Goal: Task Accomplishment & Management: Manage account settings

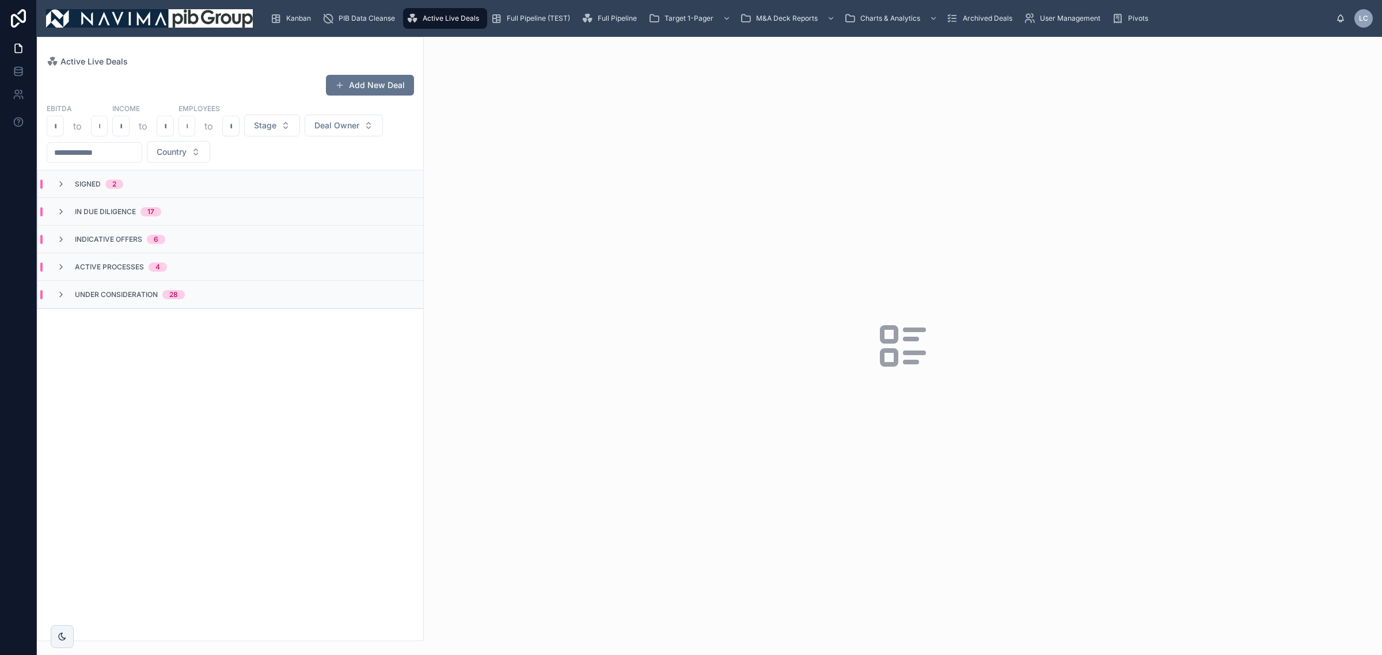
click at [115, 186] on div "2" at bounding box center [114, 184] width 4 height 9
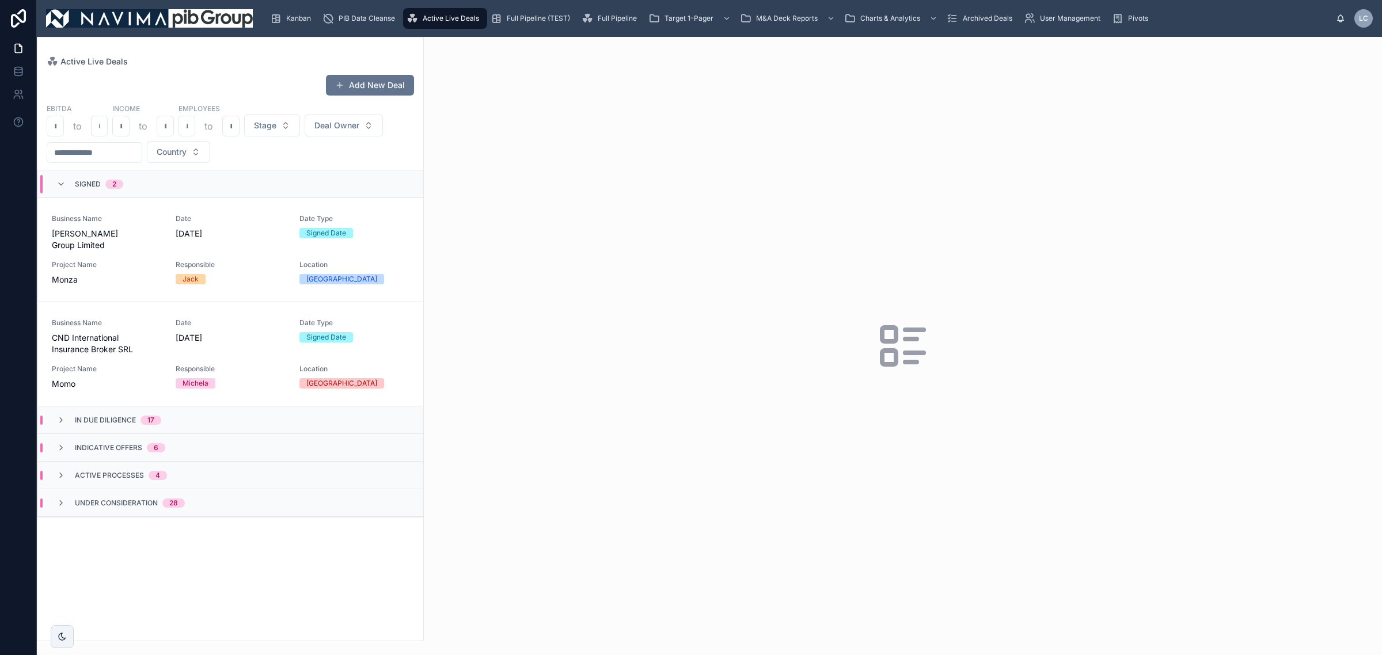
click at [170, 253] on div "Business Name [PERSON_NAME] Group Limited Date [DATE] Date Type Signed Date Pro…" at bounding box center [231, 249] width 358 height 71
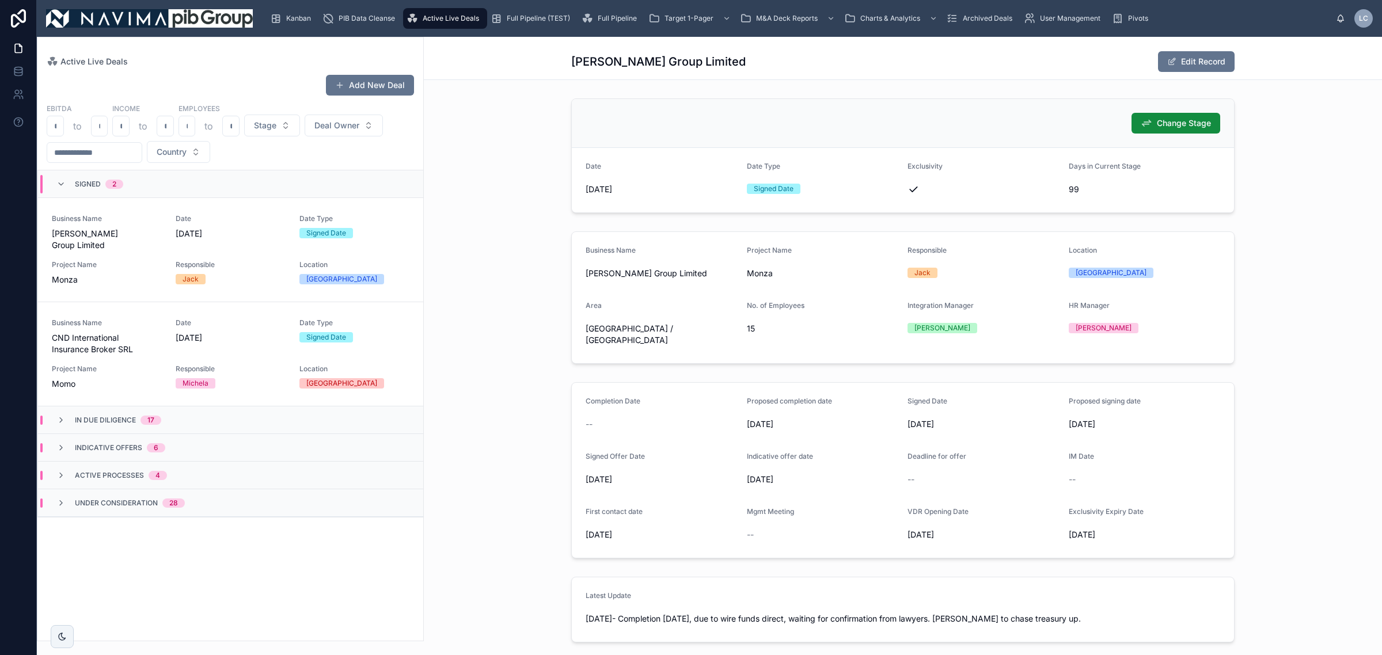
click at [1174, 118] on span "Change Stage" at bounding box center [1184, 123] width 54 height 12
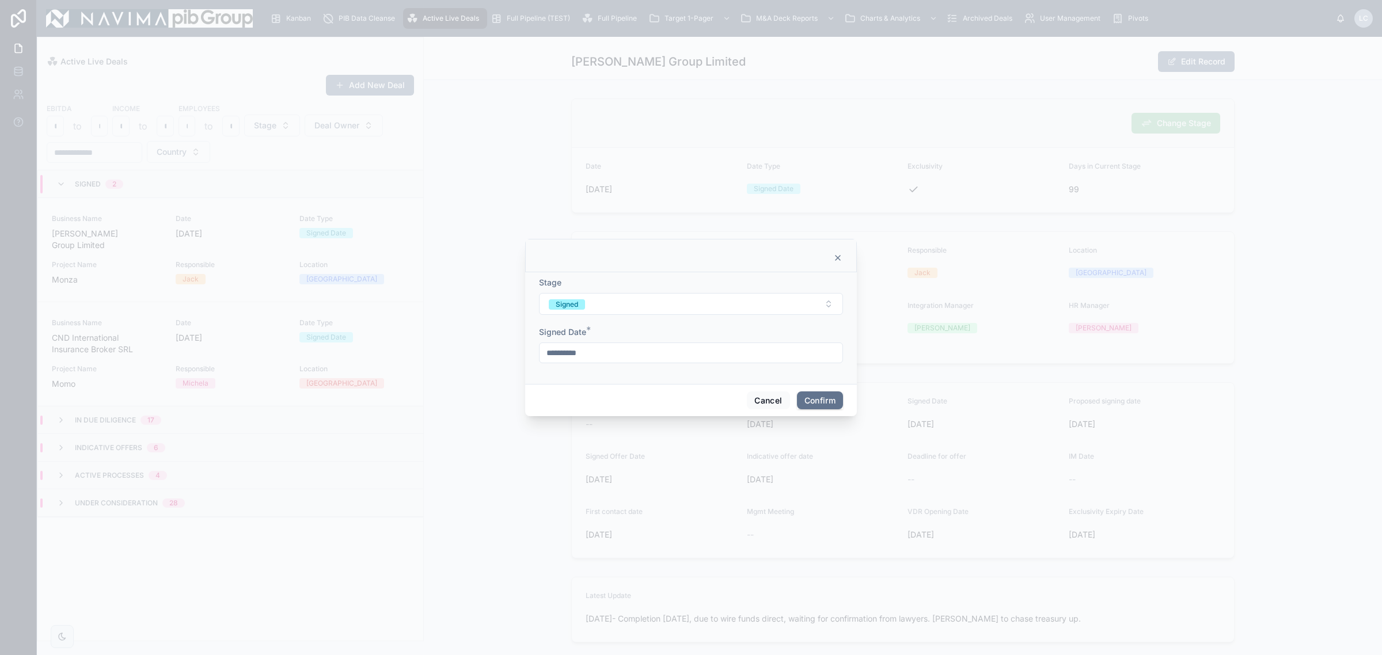
click at [757, 308] on button "Signed" at bounding box center [691, 304] width 304 height 22
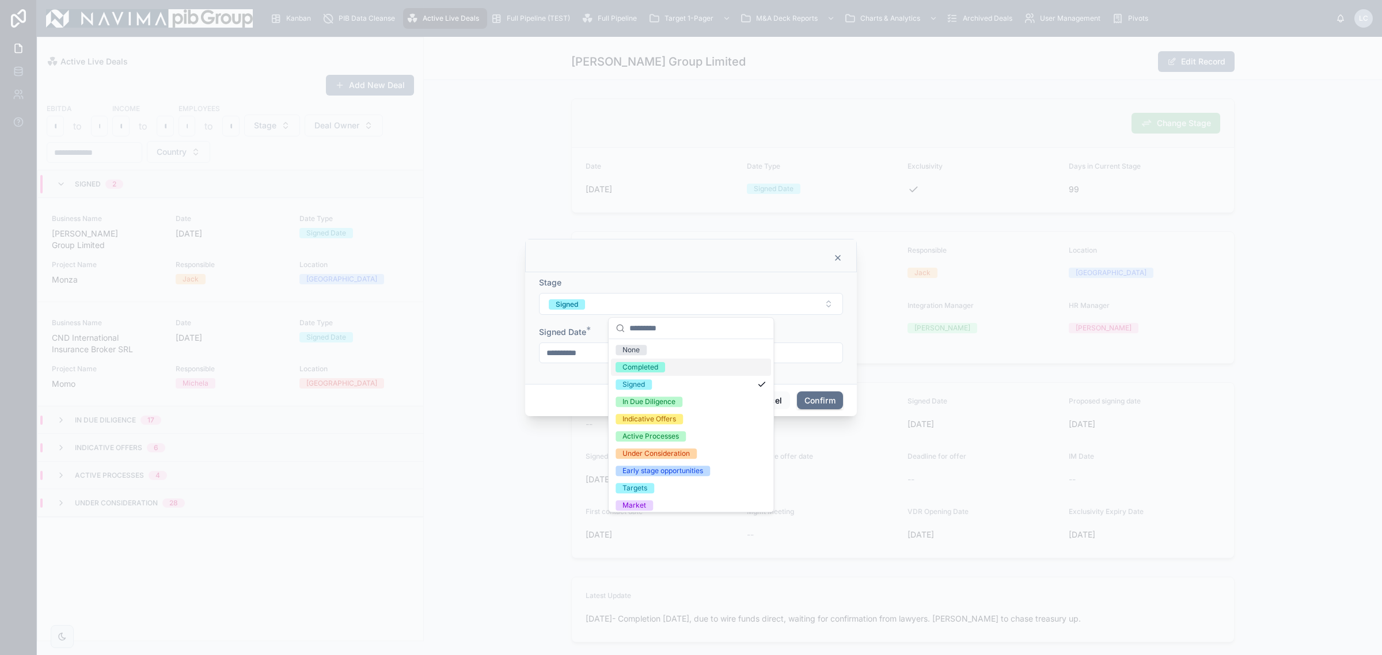
click at [669, 371] on div "Completed" at bounding box center [691, 367] width 160 height 17
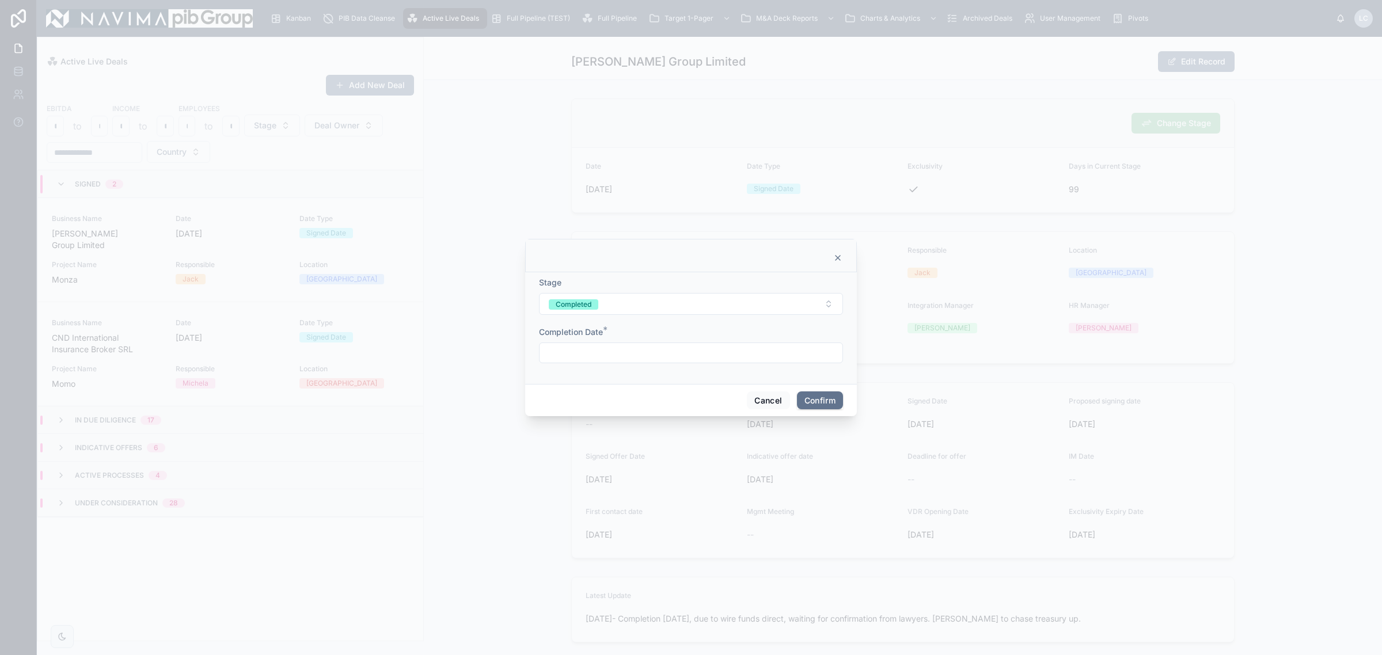
click at [634, 352] on input "text" at bounding box center [691, 353] width 303 height 16
click at [648, 476] on button "7" at bounding box center [649, 472] width 21 height 21
type input "**********"
click at [815, 396] on button "Confirm" at bounding box center [820, 401] width 46 height 18
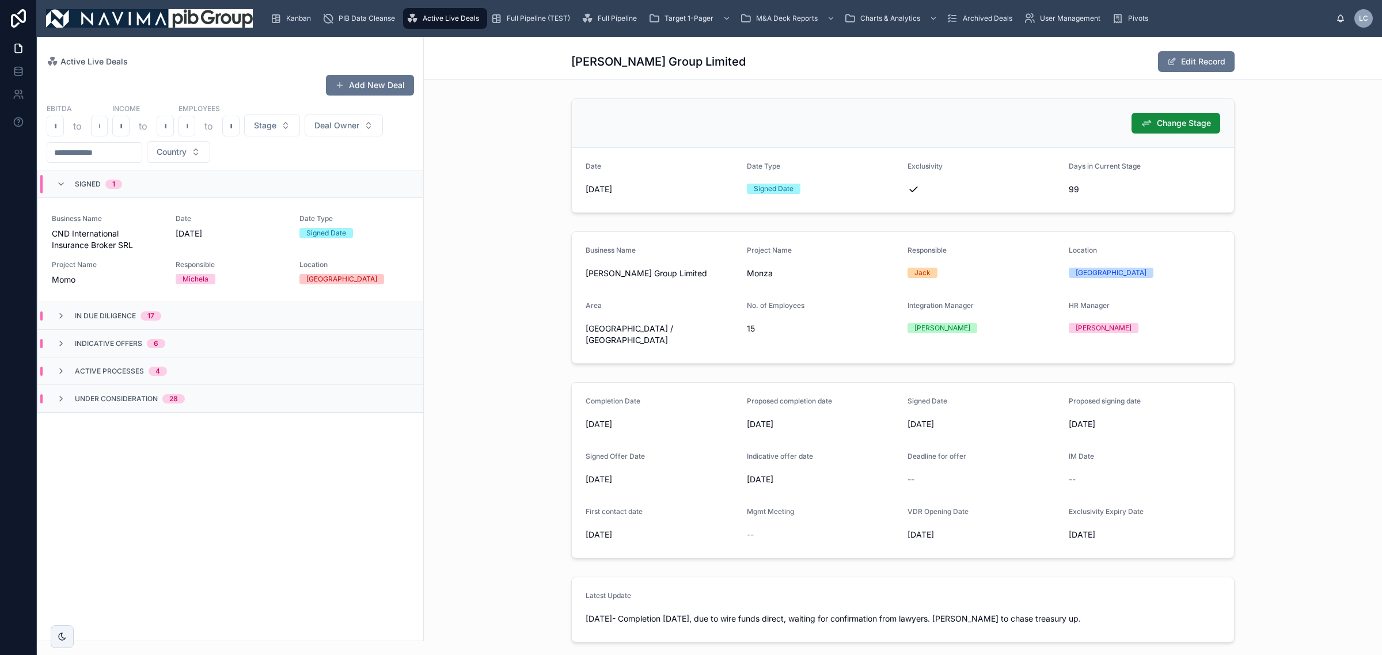
click at [542, 21] on span "Full Pipeline (TEST)" at bounding box center [538, 18] width 63 height 9
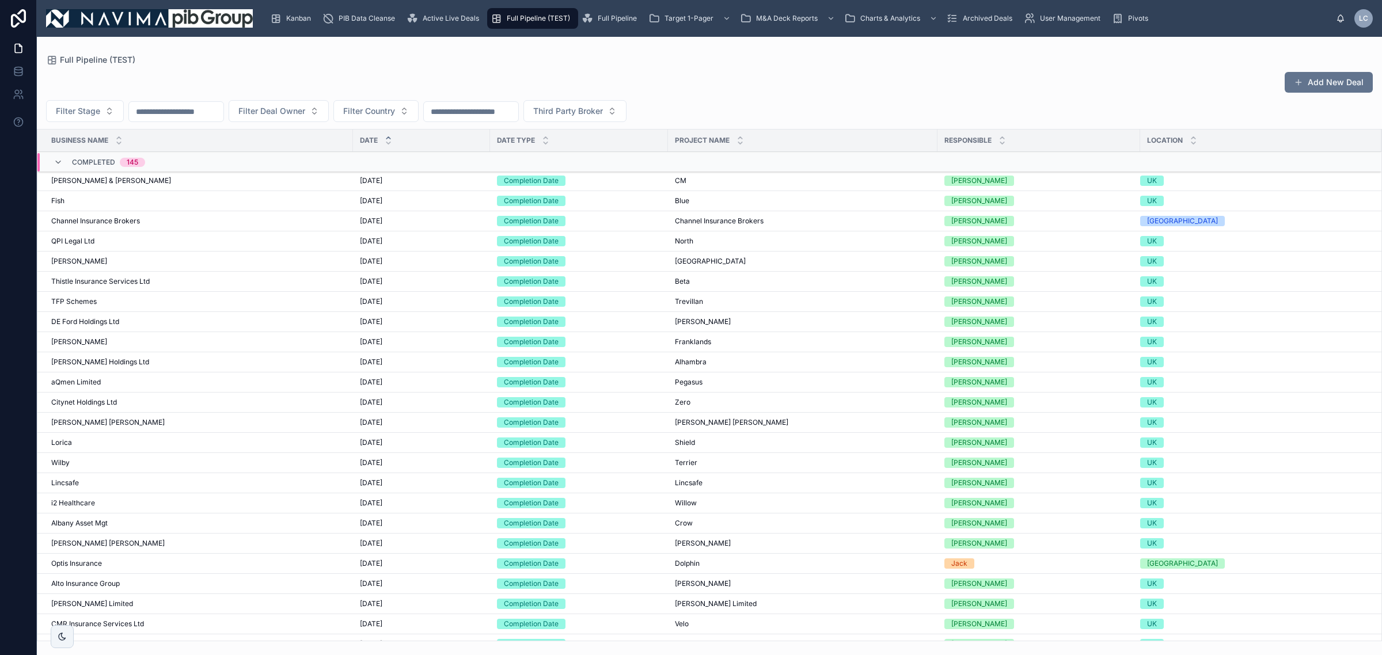
click at [223, 113] on input "text" at bounding box center [176, 112] width 94 height 16
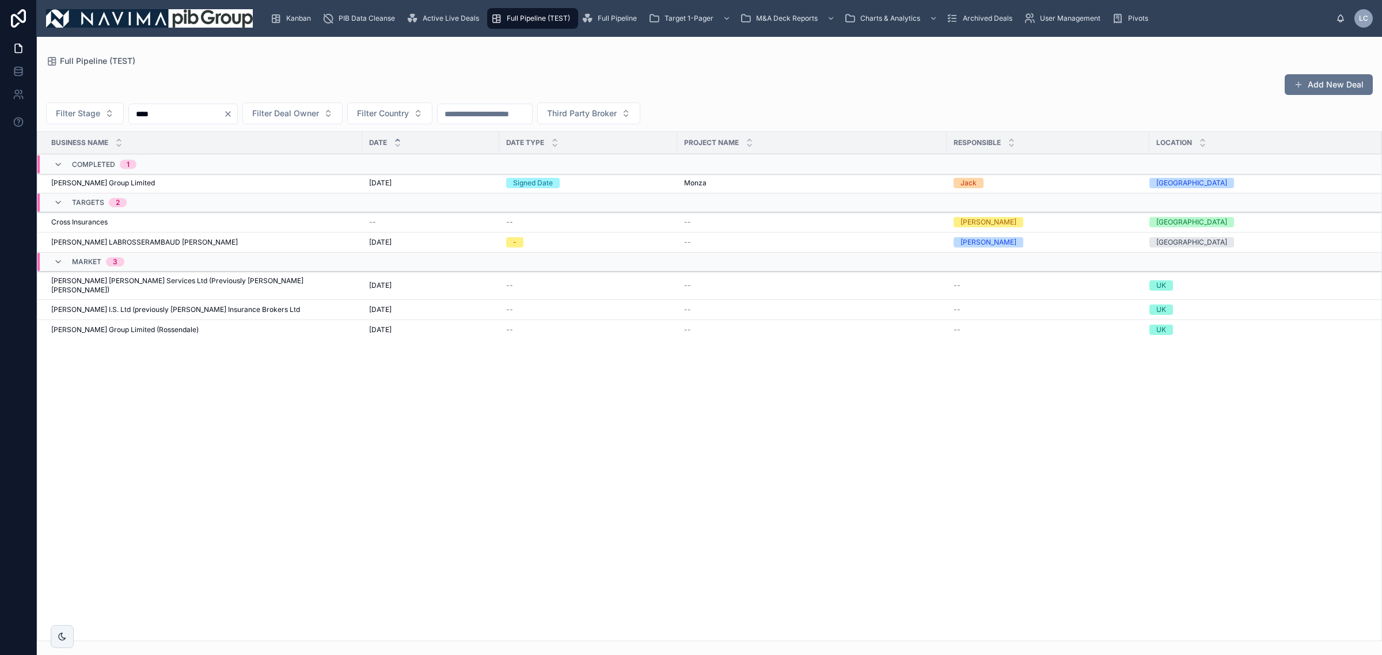
type input "****"
click at [159, 184] on div "[PERSON_NAME] Group Limited [PERSON_NAME] Group Limited" at bounding box center [203, 183] width 304 height 9
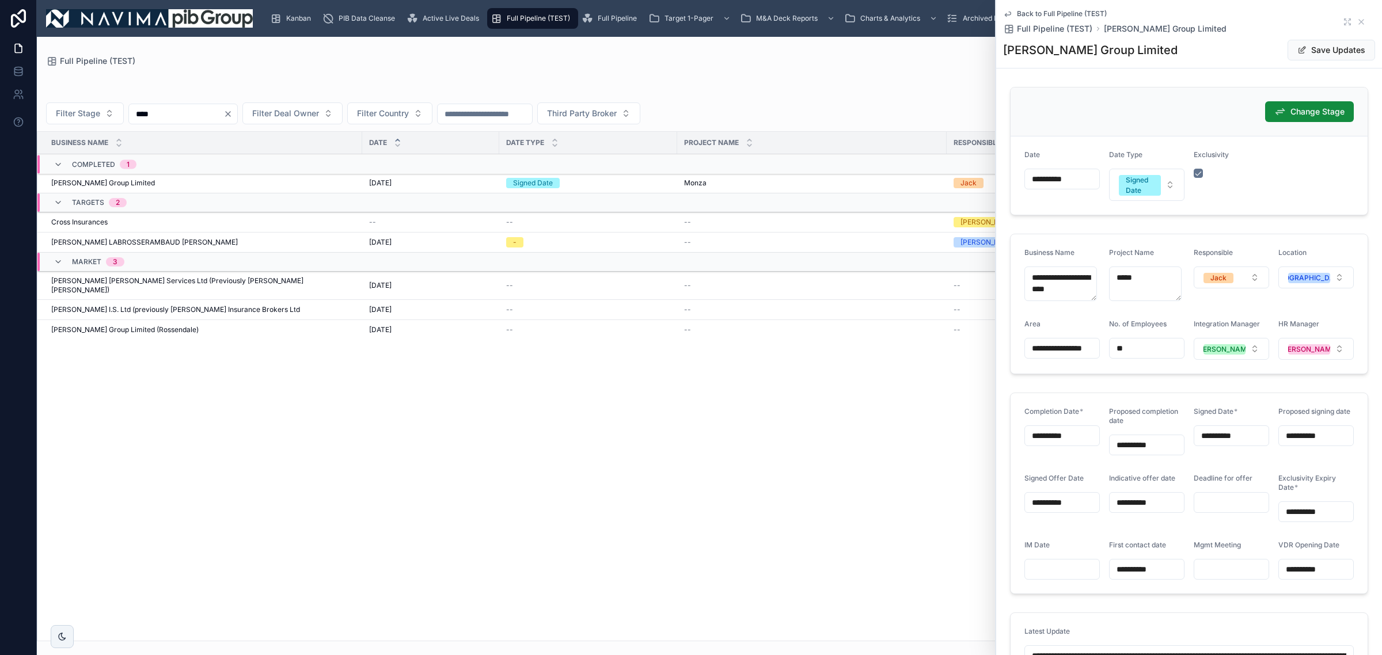
click at [1141, 183] on div "Signed Date" at bounding box center [1140, 185] width 28 height 21
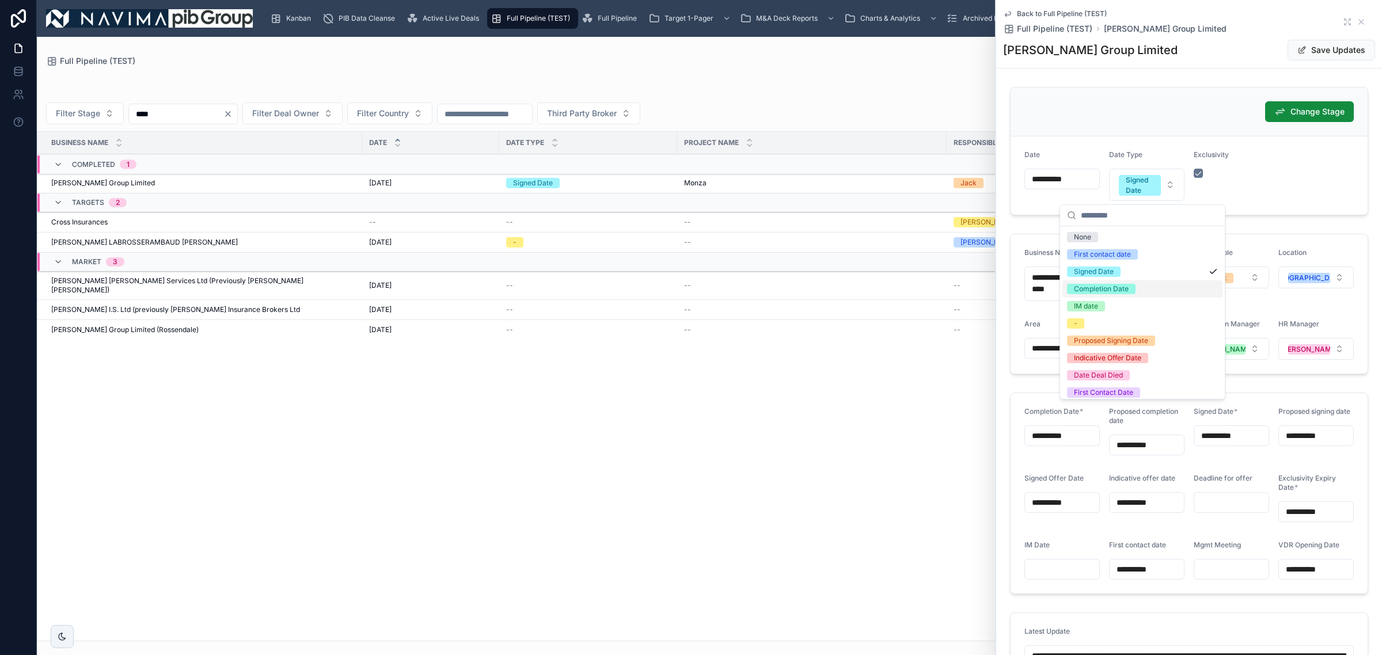
drag, startPoint x: 1100, startPoint y: 292, endPoint x: 1090, endPoint y: 216, distance: 76.7
click at [1101, 293] on div "Completion Date" at bounding box center [1101, 289] width 55 height 10
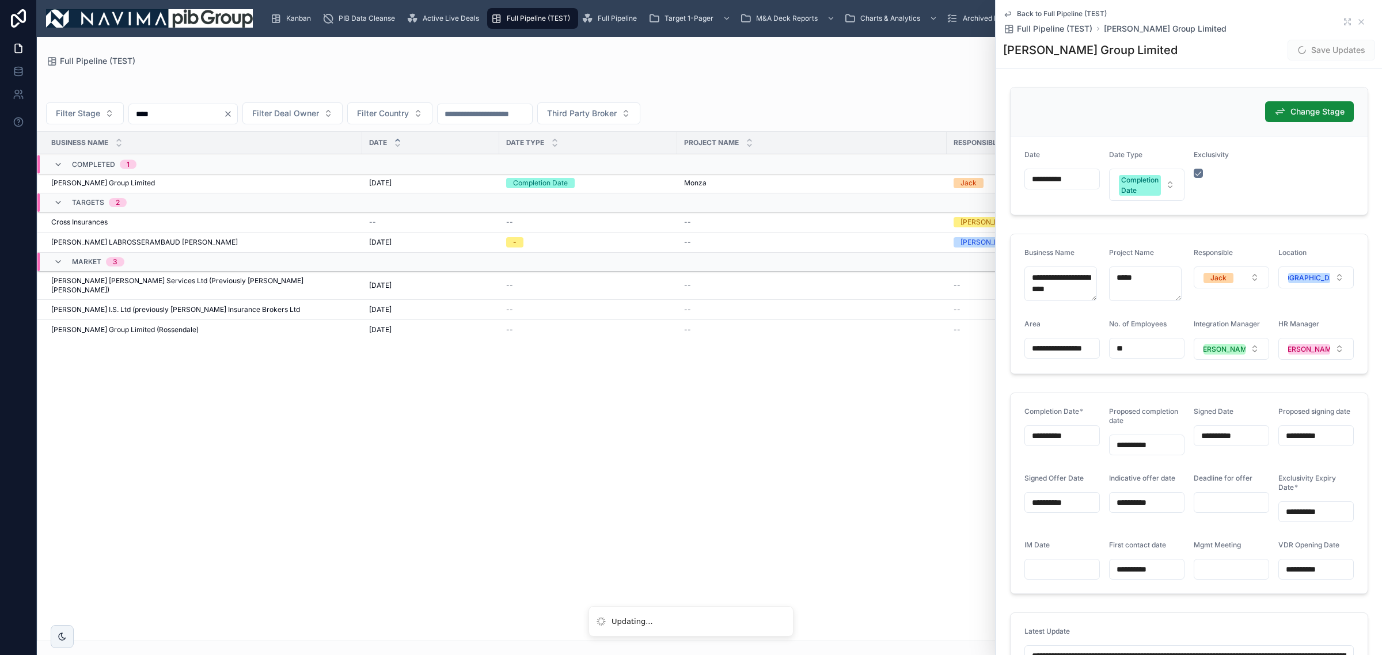
click at [1072, 183] on input "**********" at bounding box center [1062, 179] width 74 height 16
click at [1046, 223] on html "Kanban PIB Data Cleanse Active Live Deals Full Pipeline (TEST) Full Pipeline Ta…" at bounding box center [691, 327] width 1382 height 655
click at [1028, 238] on html "Kanban PIB Data Cleanse Active Live Deals Full Pipeline (TEST) Full Pipeline Ta…" at bounding box center [691, 327] width 1382 height 655
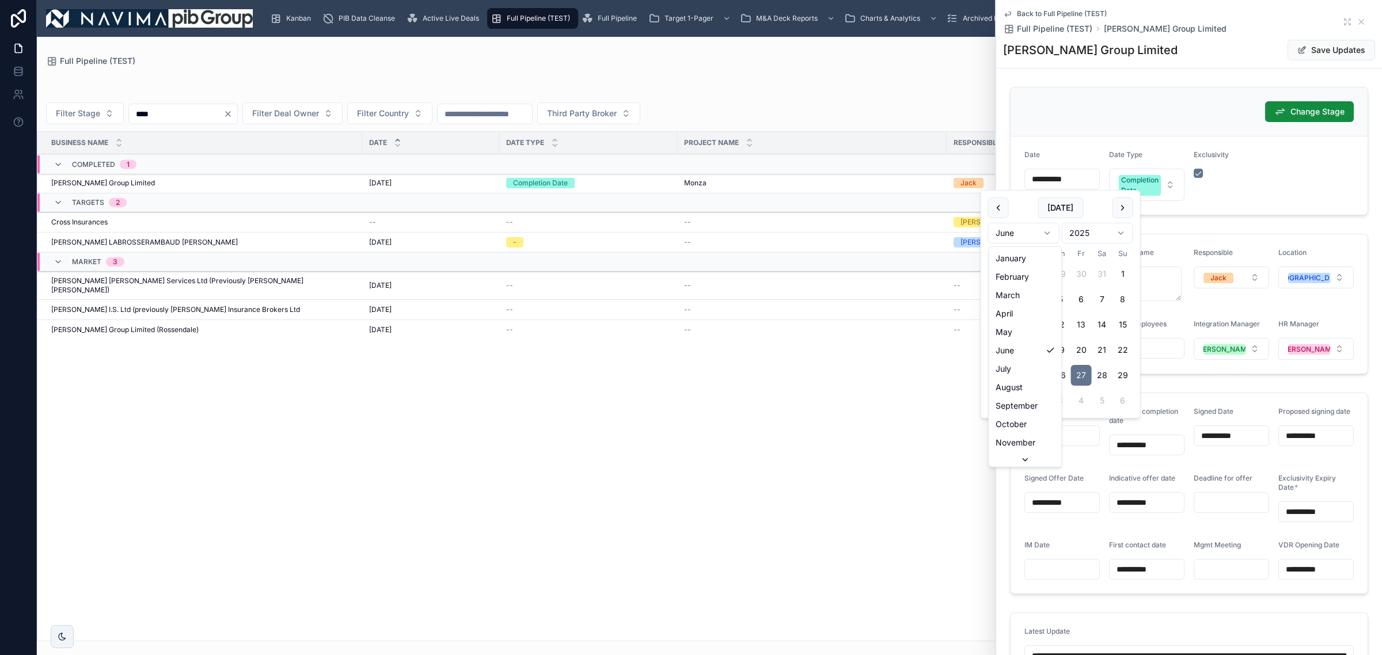
click at [1009, 229] on html "Kanban PIB Data Cleanse Active Live Deals Full Pipeline (TEST) Full Pipeline Ta…" at bounding box center [691, 327] width 1382 height 655
click at [1021, 300] on button "7" at bounding box center [1019, 299] width 21 height 21
type input "**********"
click at [1358, 209] on div "**********" at bounding box center [1189, 151] width 372 height 138
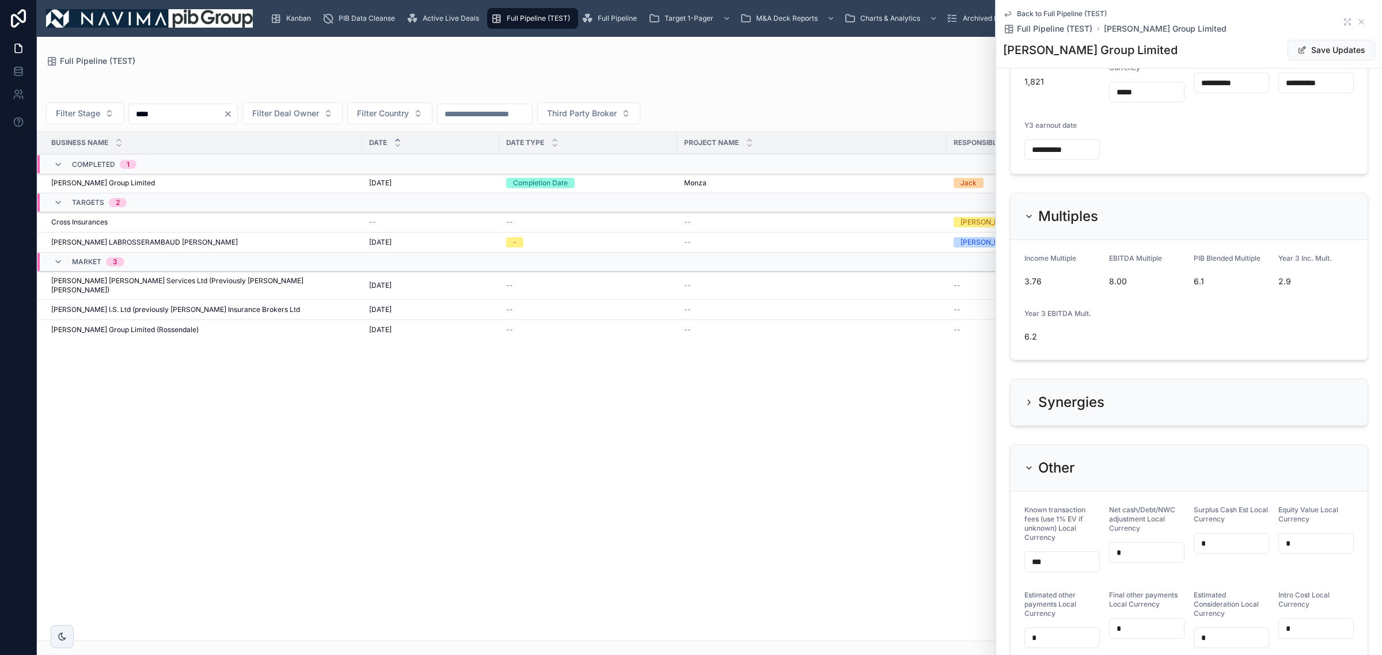
scroll to position [2376, 0]
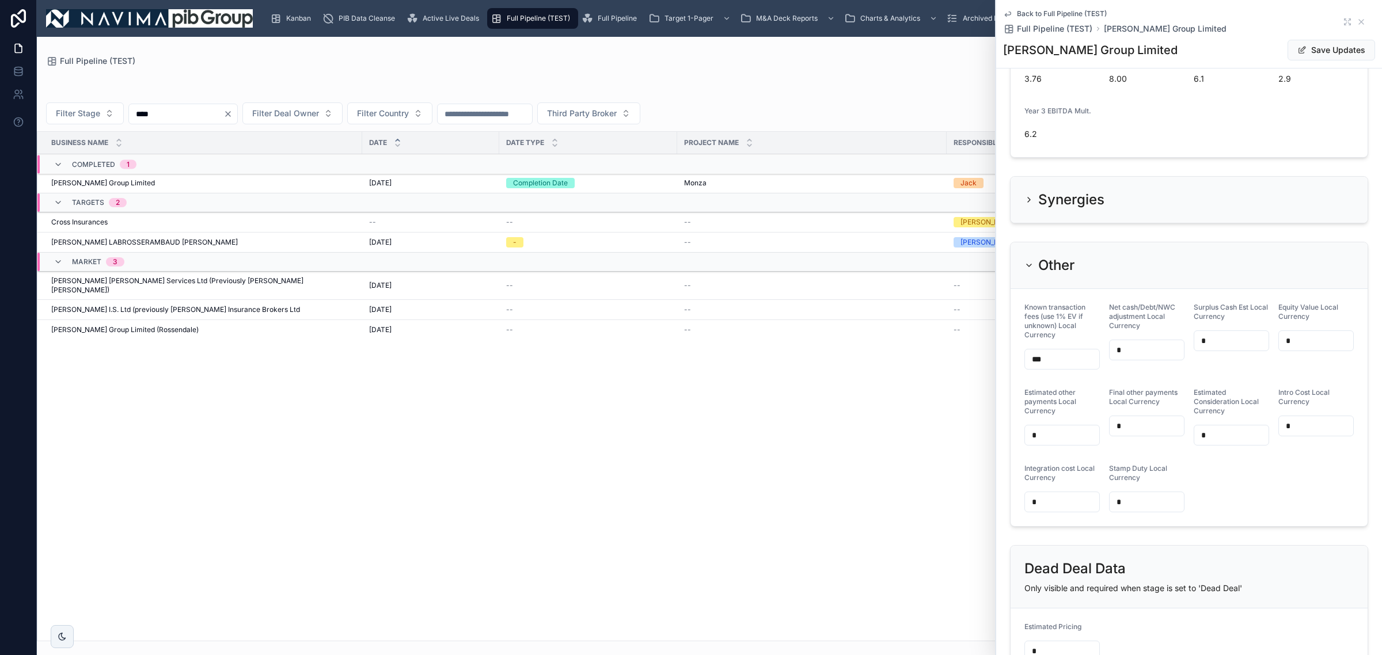
drag, startPoint x: 1073, startPoint y: 376, endPoint x: 916, endPoint y: 373, distance: 157.3
click at [923, 373] on div "Kanban PIB Data Cleanse Active Live Deals Full Pipeline (TEST) Full Pipeline Ta…" at bounding box center [709, 327] width 1345 height 655
type input "***"
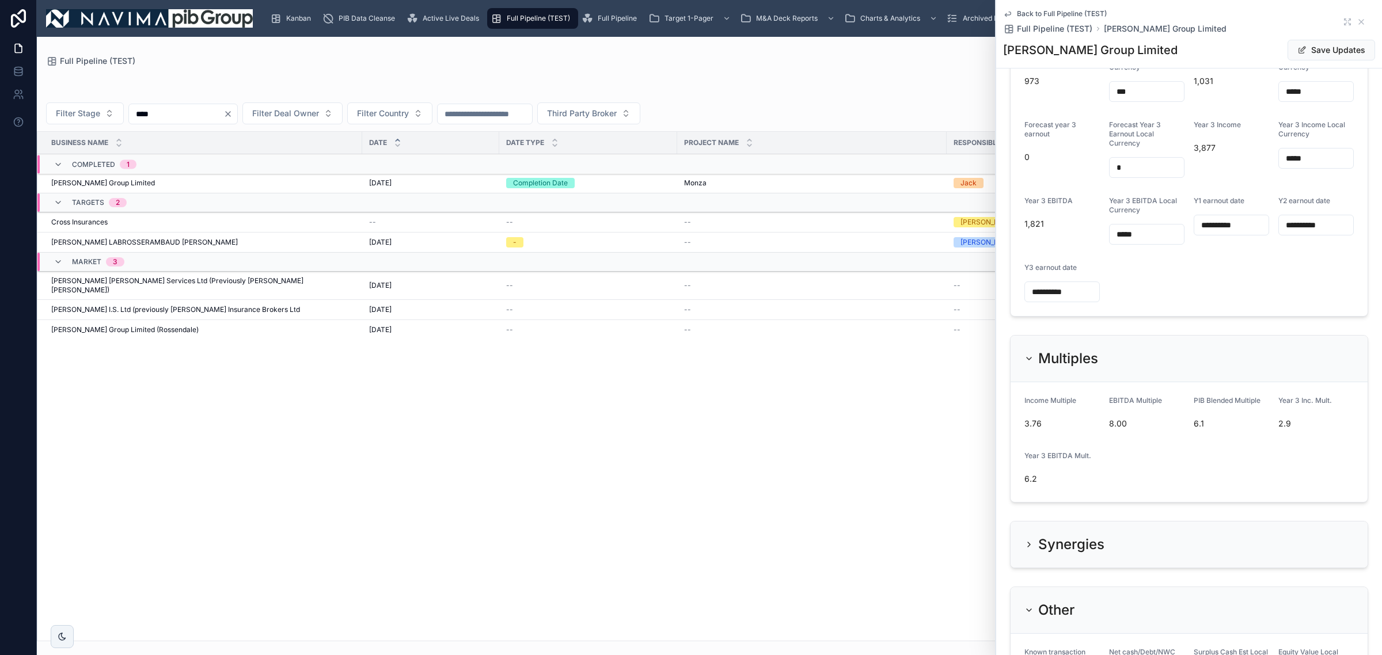
scroll to position [2160, 0]
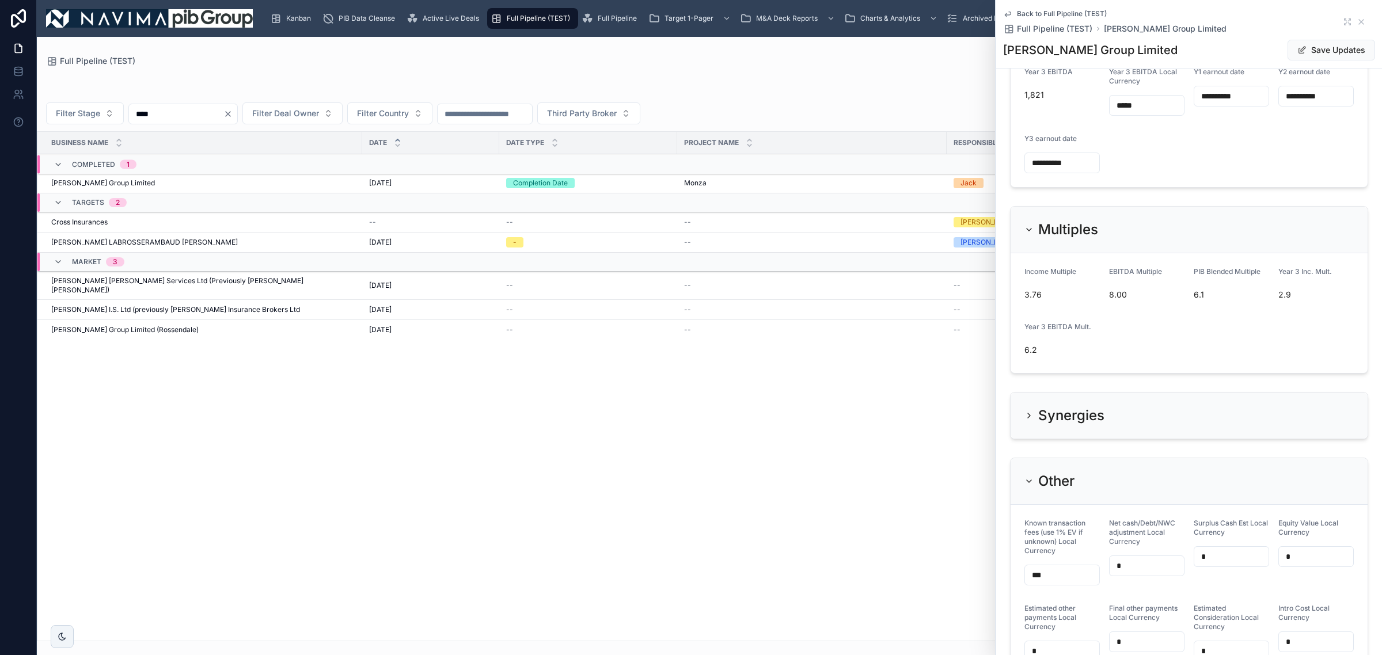
click at [1029, 418] on icon at bounding box center [1029, 416] width 2 height 5
click at [1029, 420] on icon at bounding box center [1029, 415] width 9 height 9
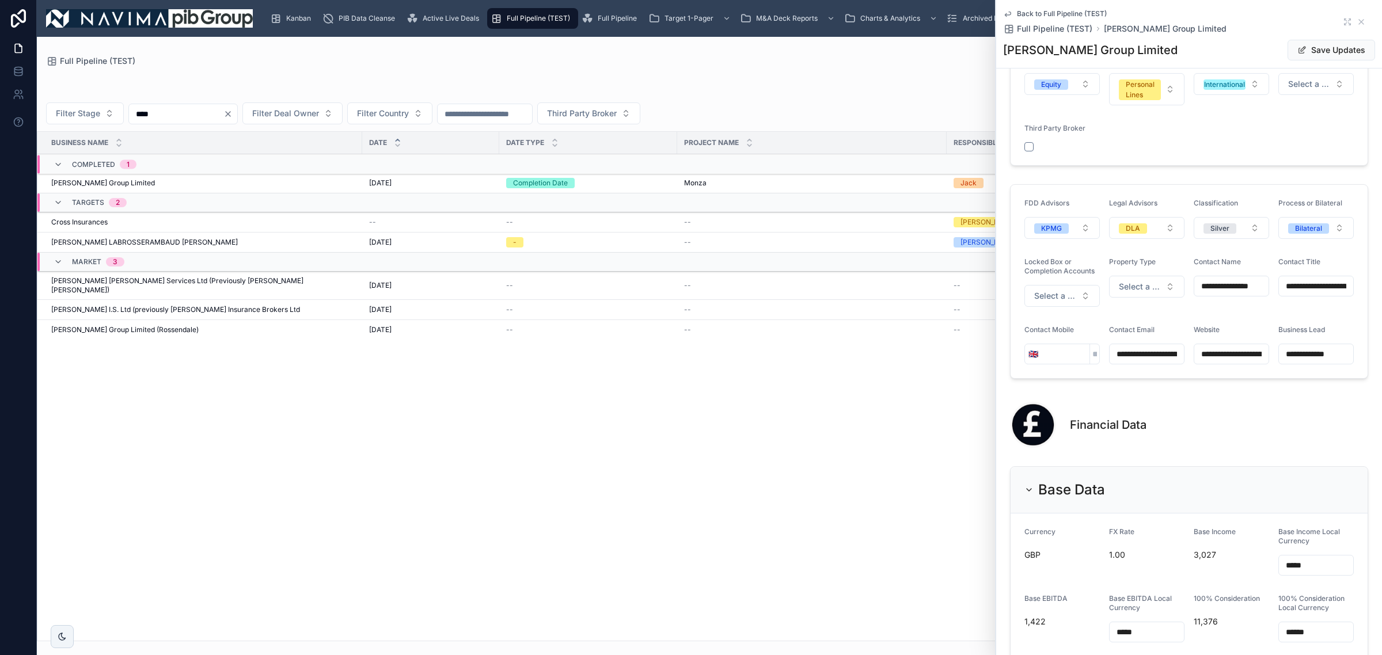
scroll to position [1193, 0]
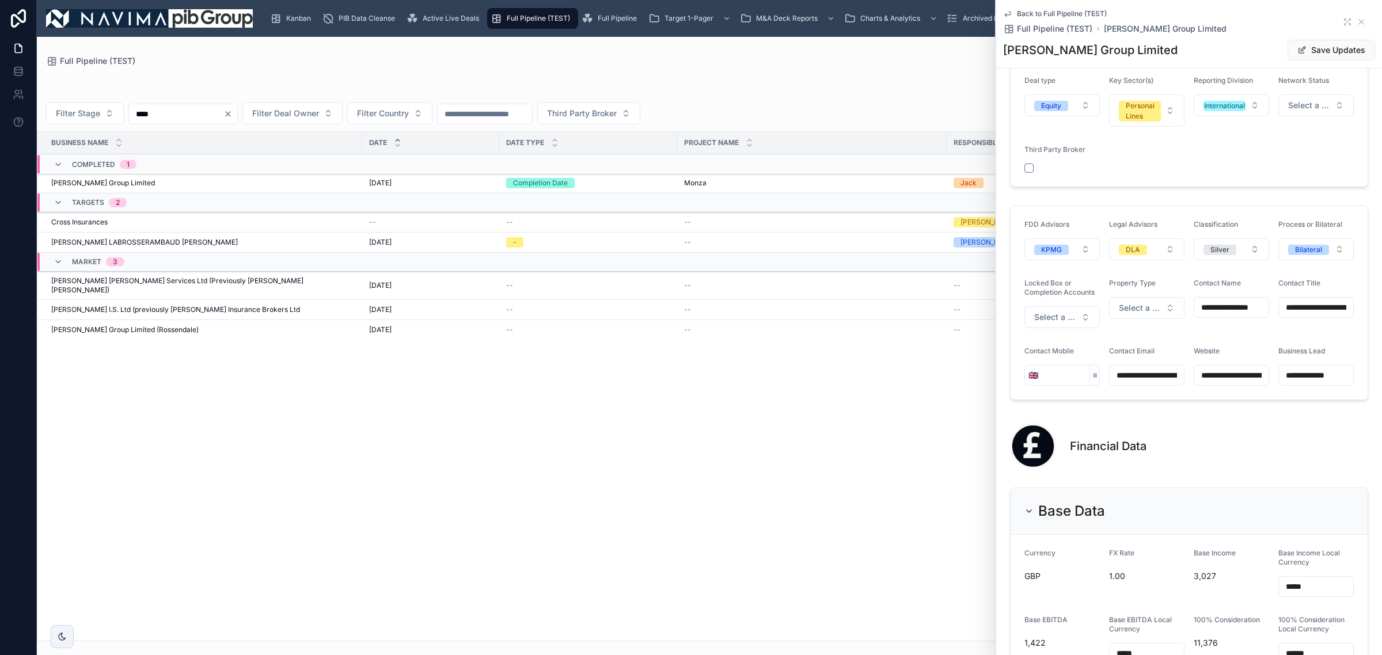
click at [1109, 319] on button "Select a Property Type" at bounding box center [1146, 308] width 75 height 22
click at [1121, 371] on div "Leased" at bounding box center [1143, 369] width 160 height 17
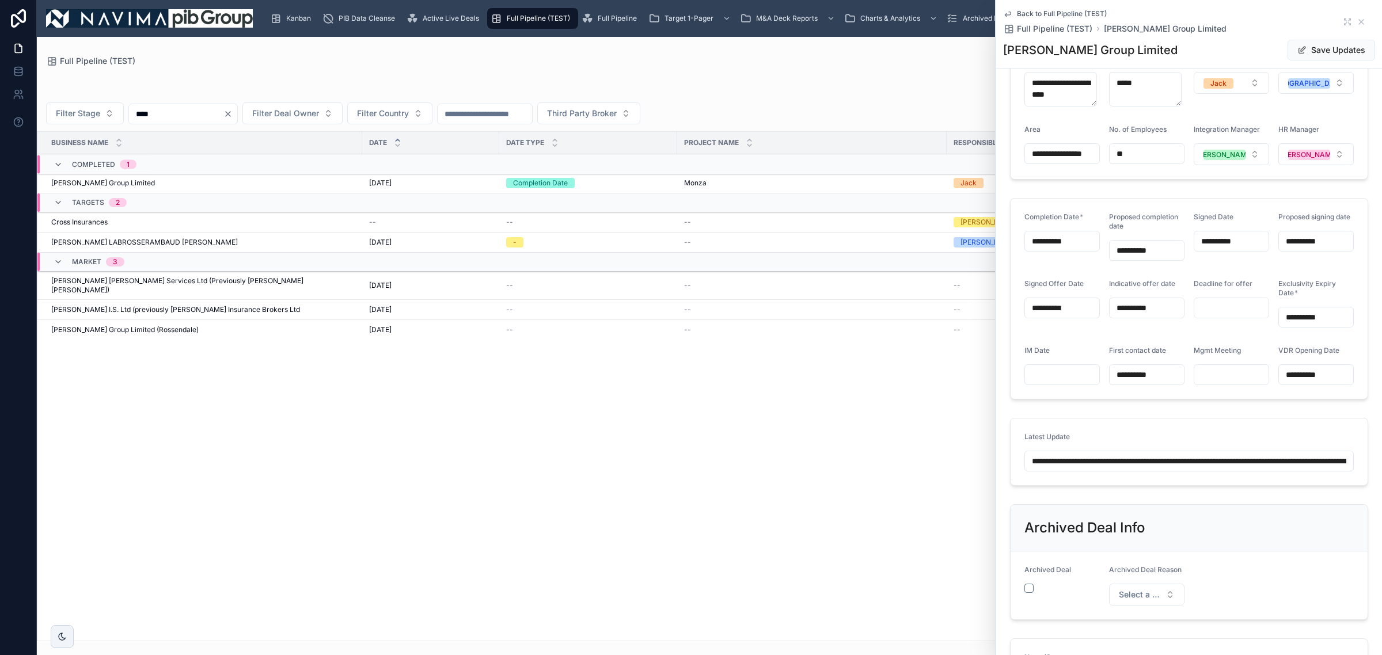
scroll to position [0, 0]
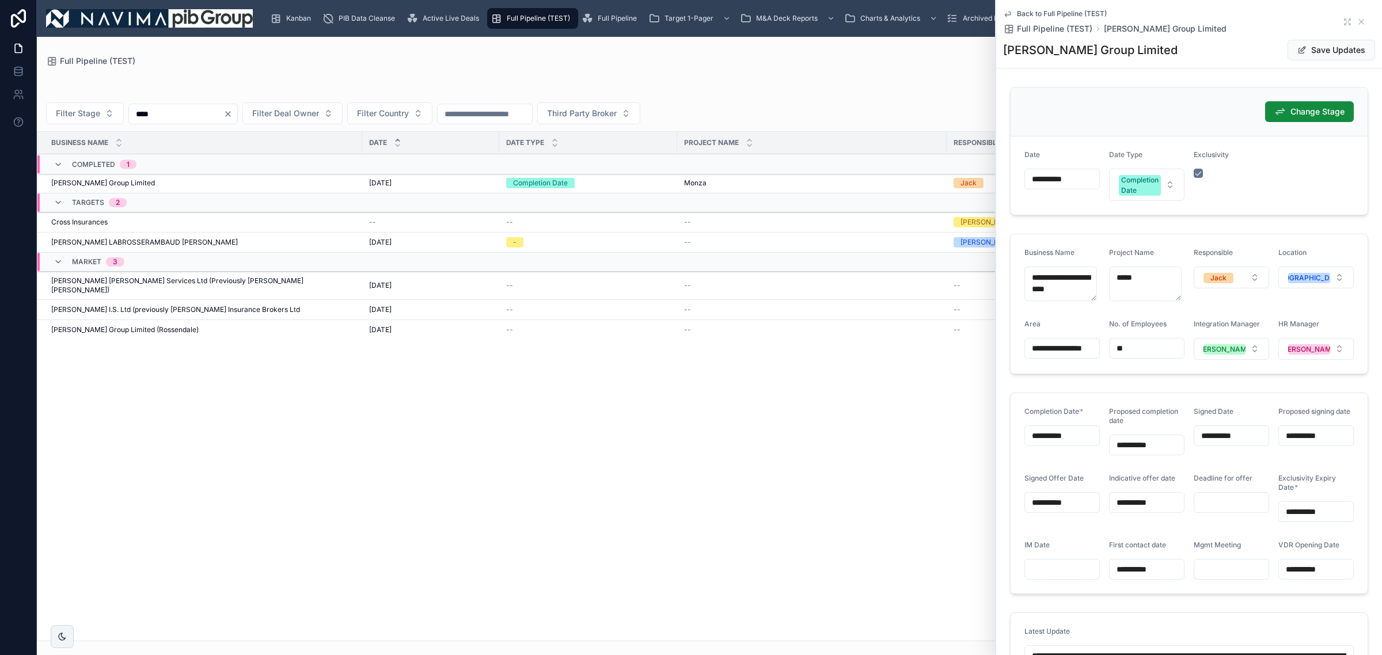
click at [1314, 53] on button "Save Updates" at bounding box center [1332, 50] width 88 height 21
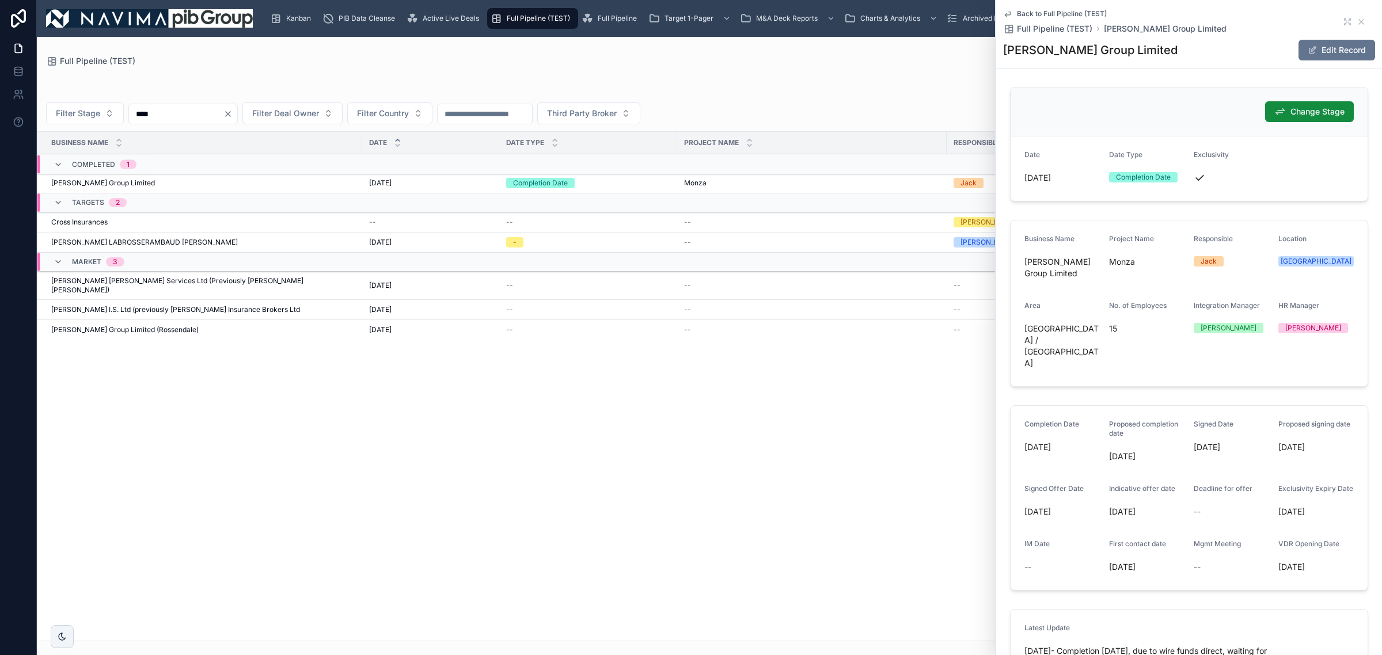
click at [810, 393] on div "Business Name Date Date Type Project Name Responsible Location Completed 1 [PER…" at bounding box center [709, 386] width 1344 height 509
click at [435, 12] on div "Active Live Deals" at bounding box center [445, 18] width 77 height 18
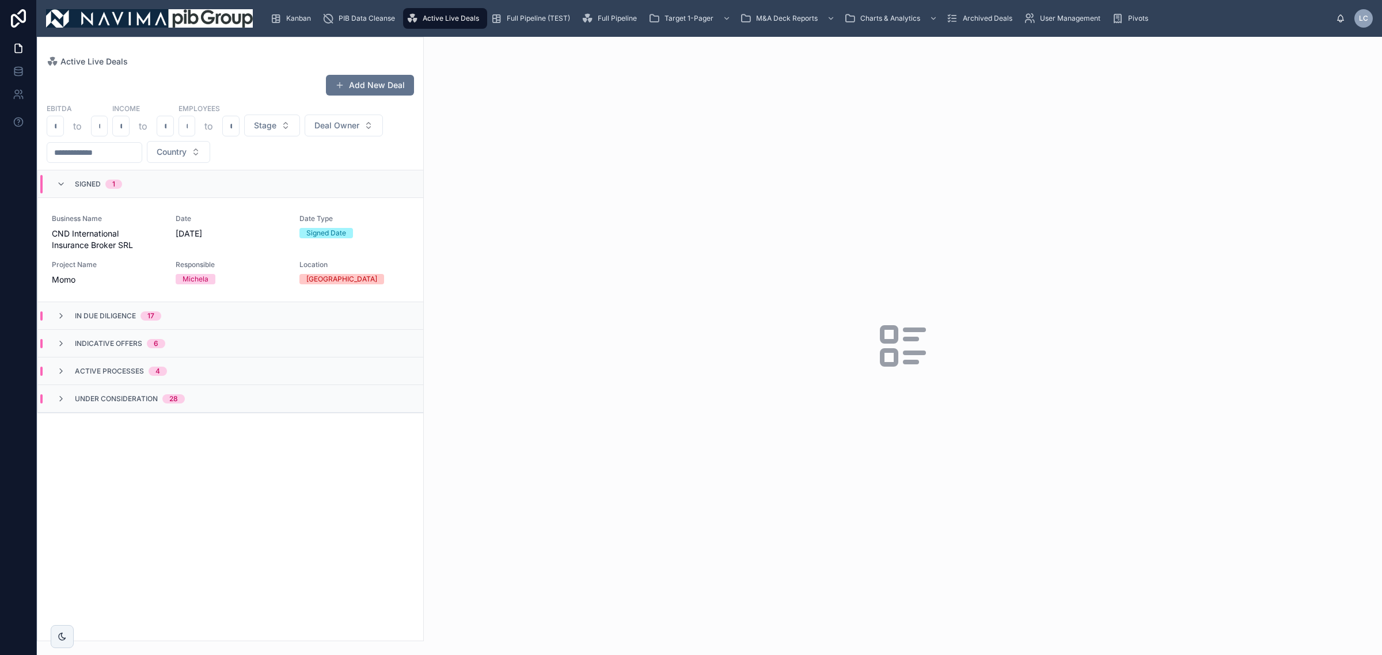
click at [173, 188] on div "Signed 1" at bounding box center [230, 184] width 385 height 28
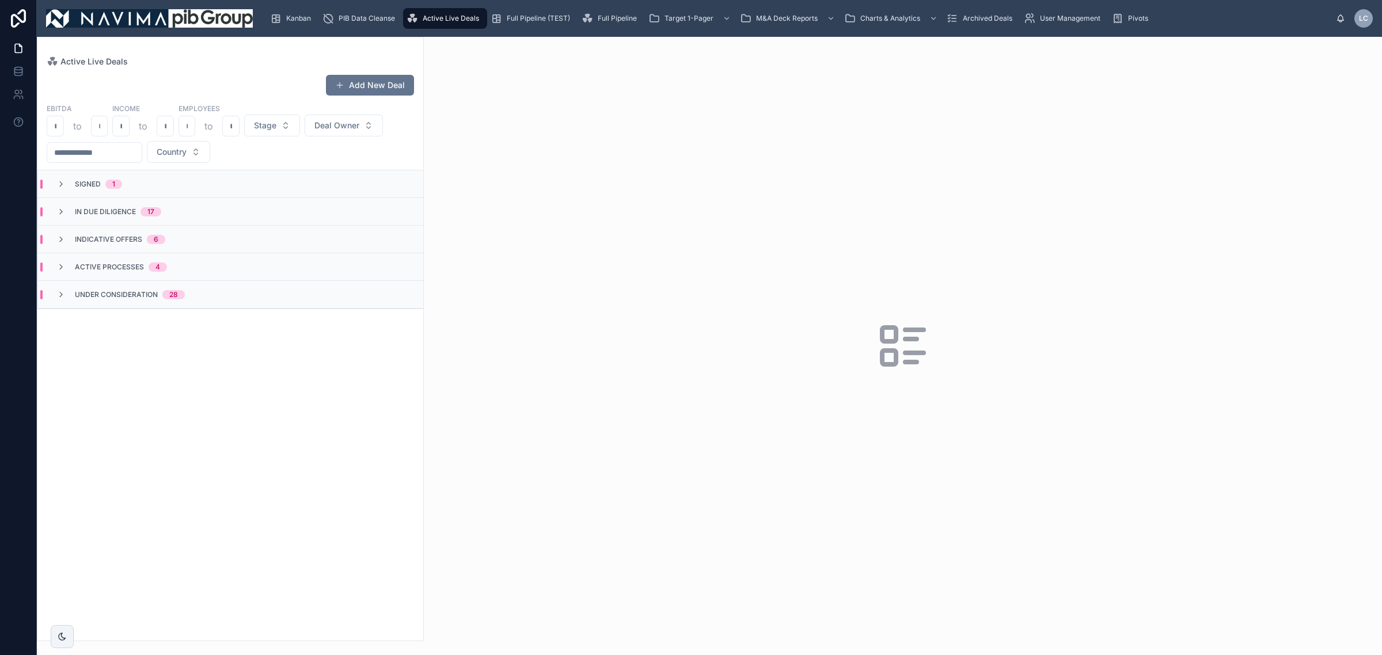
click at [527, 14] on span "Full Pipeline (TEST)" at bounding box center [538, 18] width 63 height 9
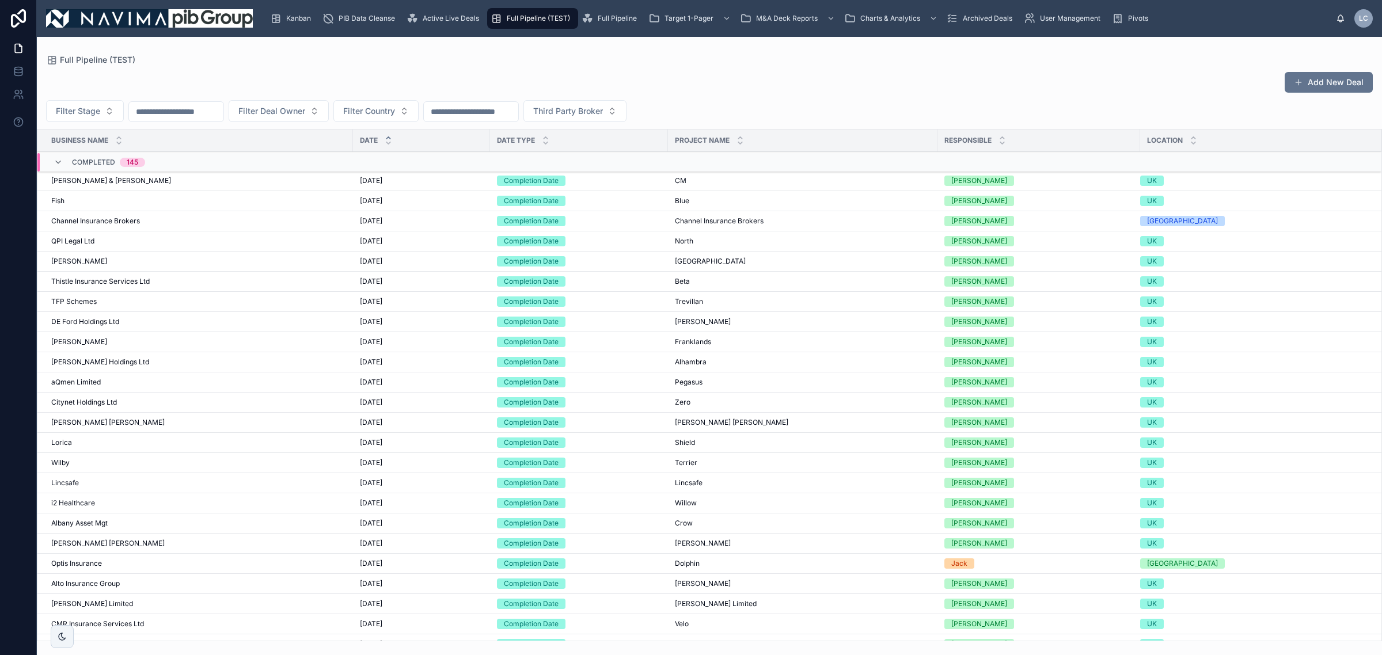
click at [177, 115] on input "text" at bounding box center [176, 112] width 94 height 16
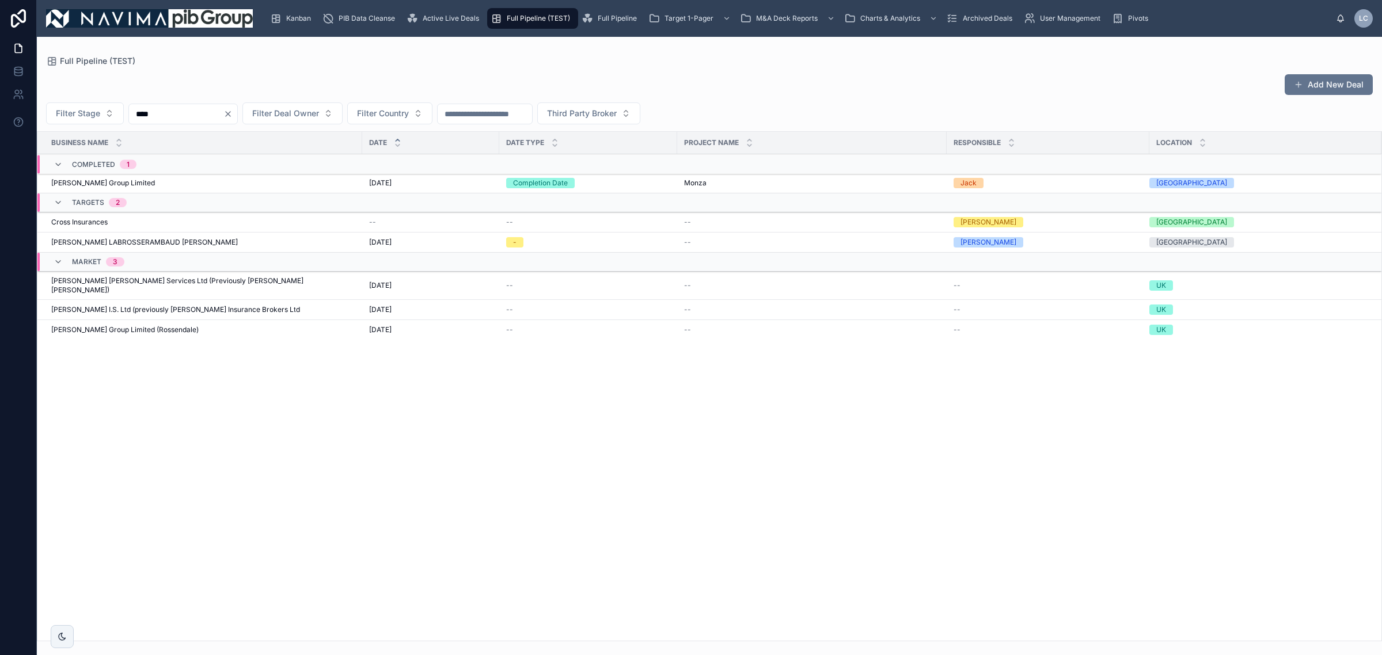
type input "****"
click at [124, 174] on td "Completed 1" at bounding box center [357, 164] width 640 height 19
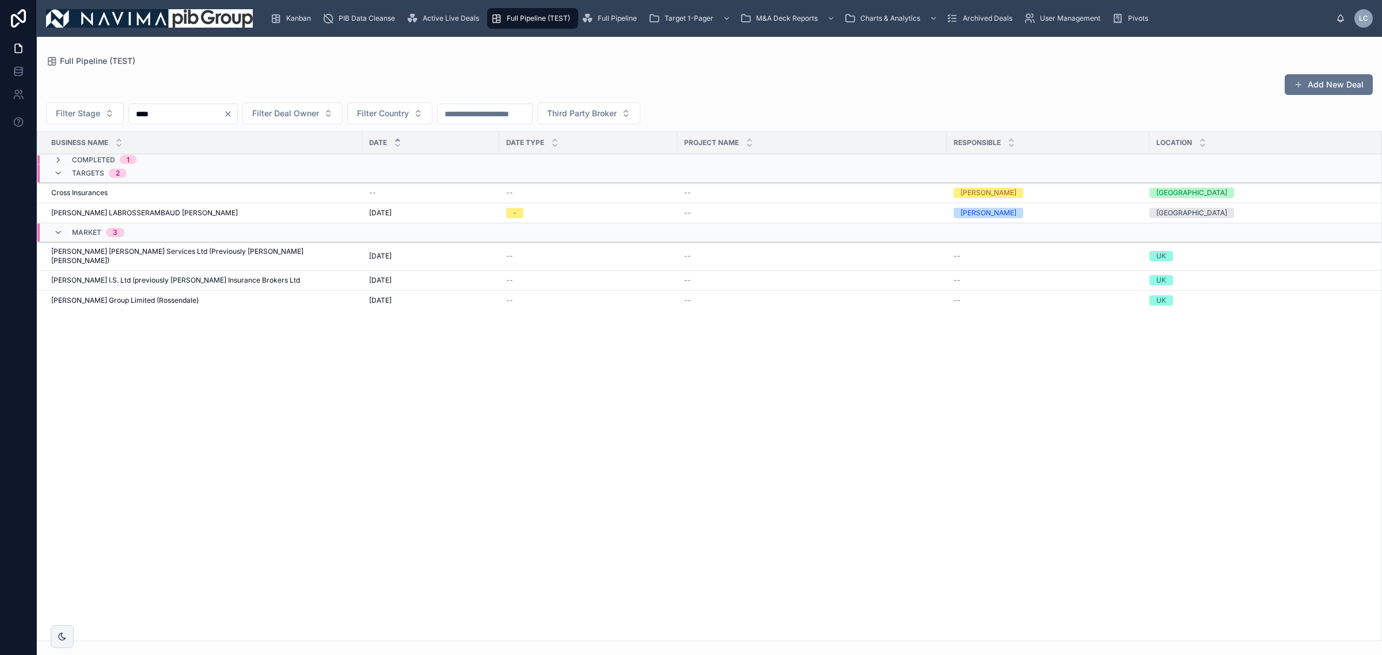
click at [120, 160] on span "1" at bounding box center [128, 160] width 17 height 9
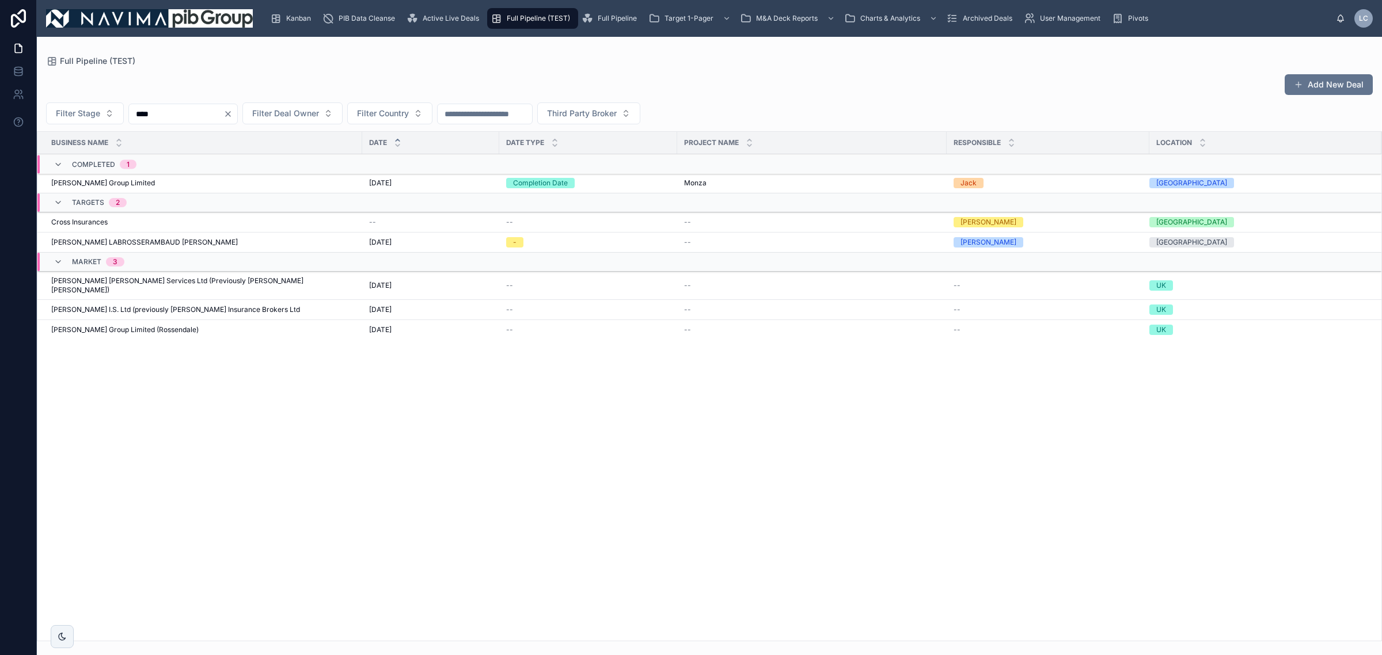
click at [130, 183] on span "[PERSON_NAME] Group Limited" at bounding box center [103, 183] width 104 height 9
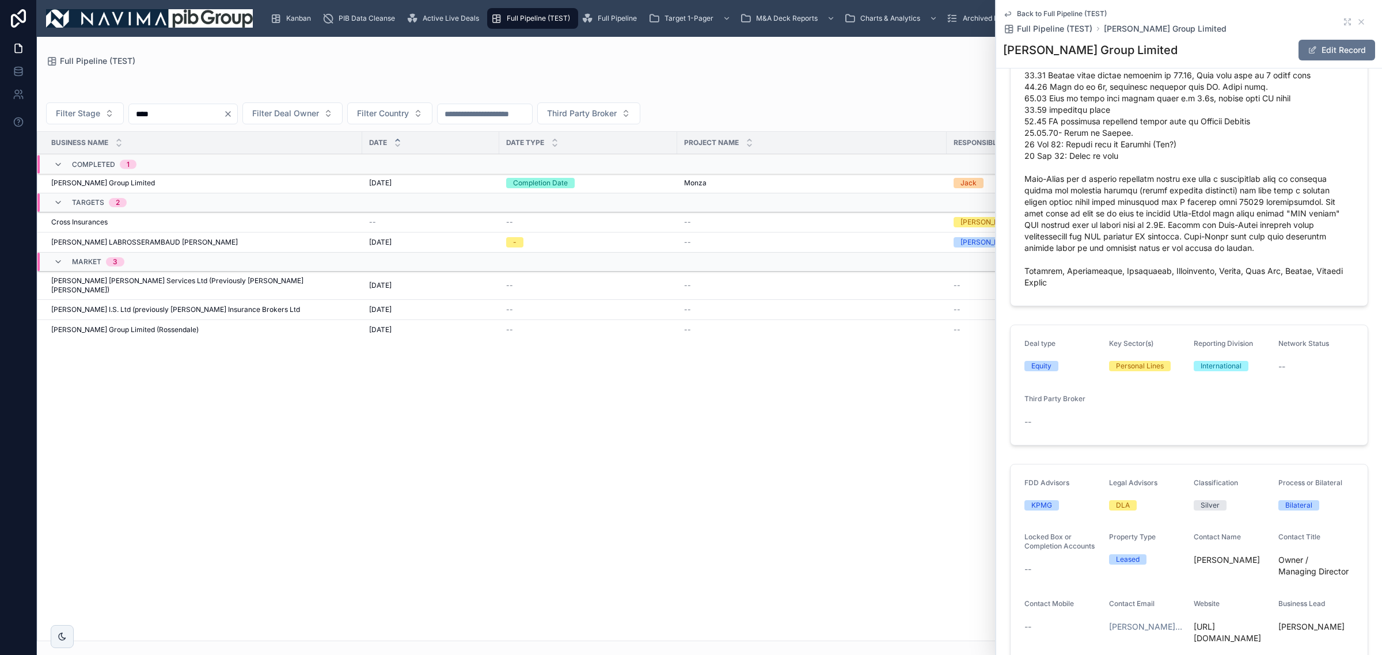
scroll to position [1728, 0]
click at [450, 28] on link "Active Live Deals" at bounding box center [445, 18] width 84 height 21
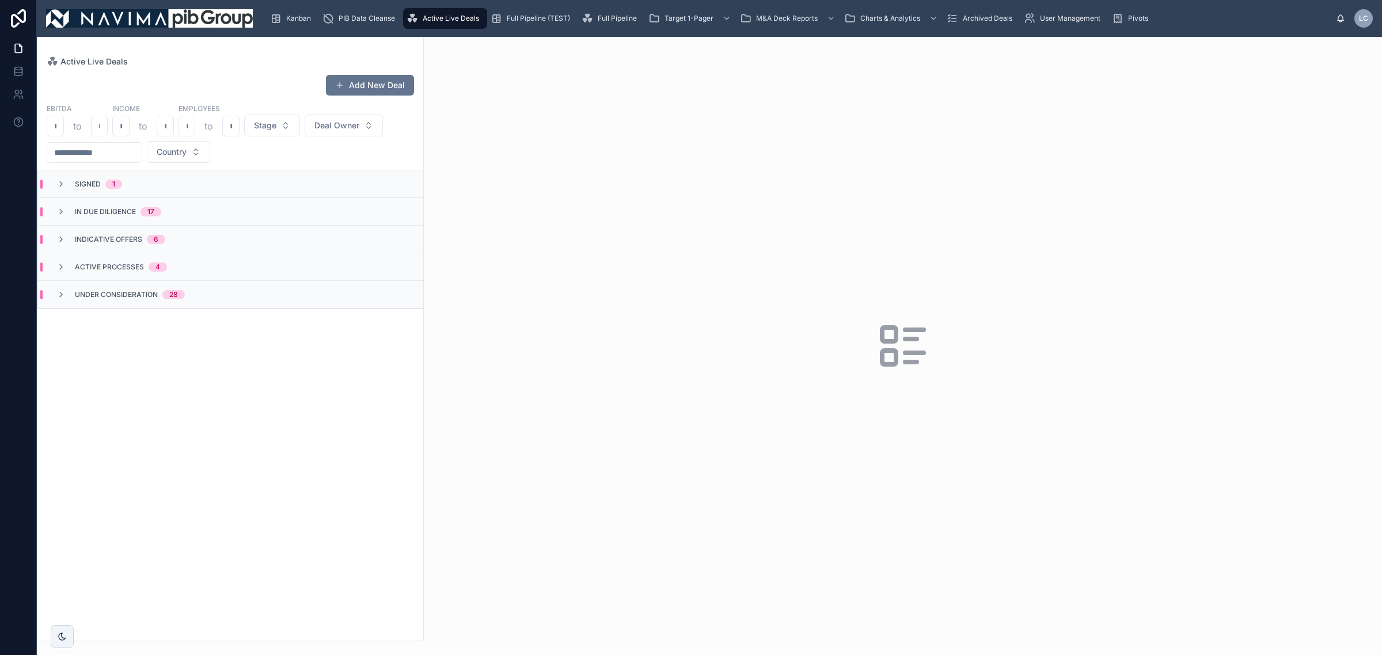
click at [524, 25] on div "Full Pipeline (TEST)" at bounding box center [533, 18] width 84 height 18
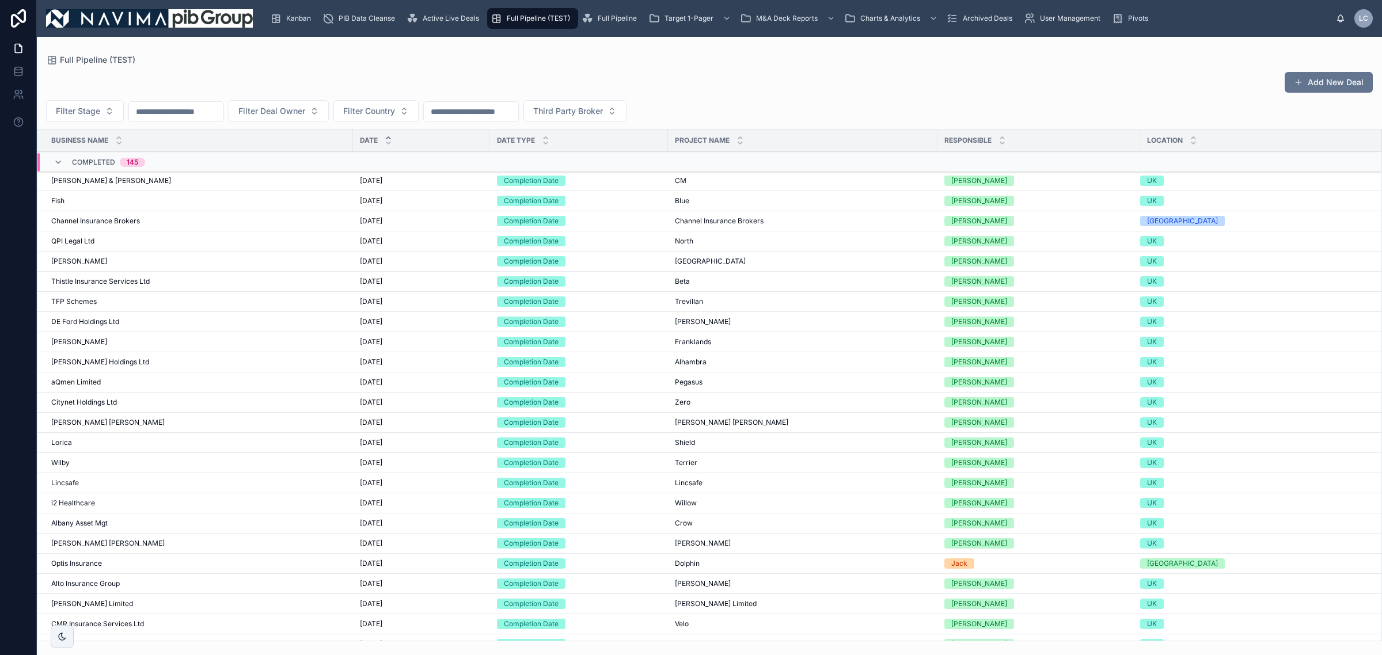
drag, startPoint x: 179, startPoint y: 115, endPoint x: 185, endPoint y: 113, distance: 6.0
click at [180, 114] on input "text" at bounding box center [176, 112] width 94 height 16
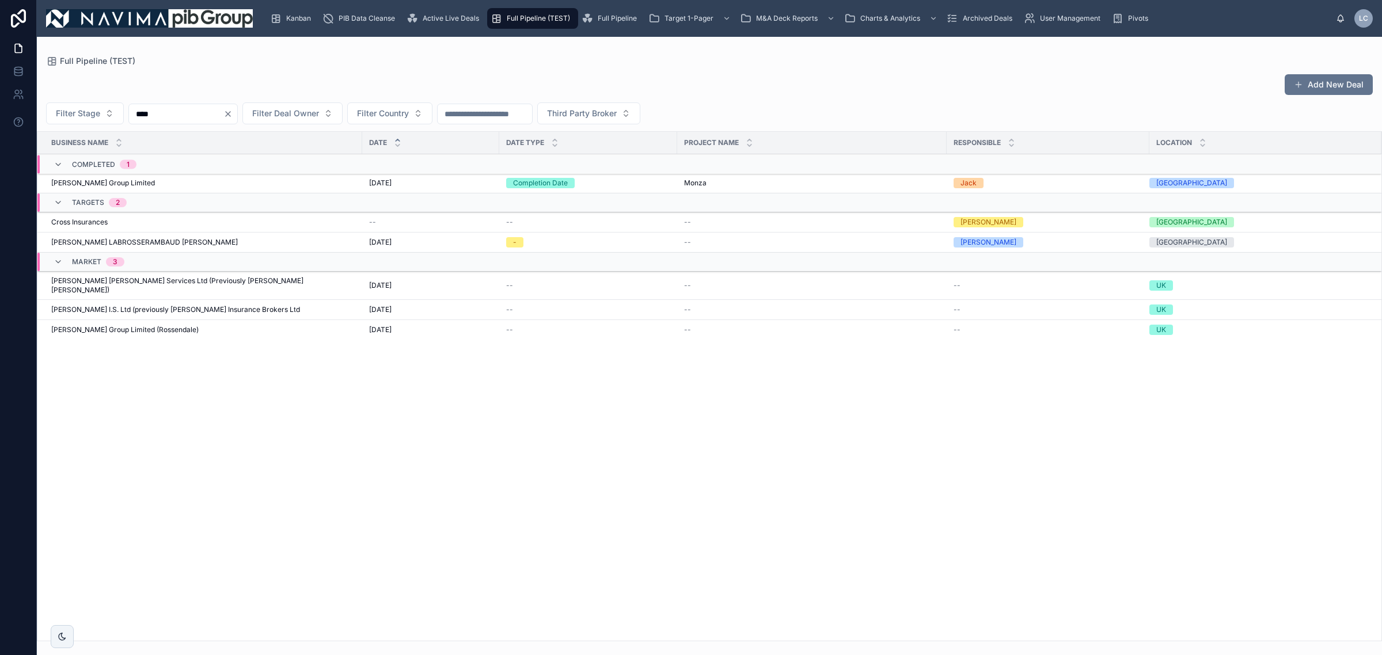
type input "****"
click at [122, 183] on span "[PERSON_NAME] Group Limited" at bounding box center [103, 183] width 104 height 9
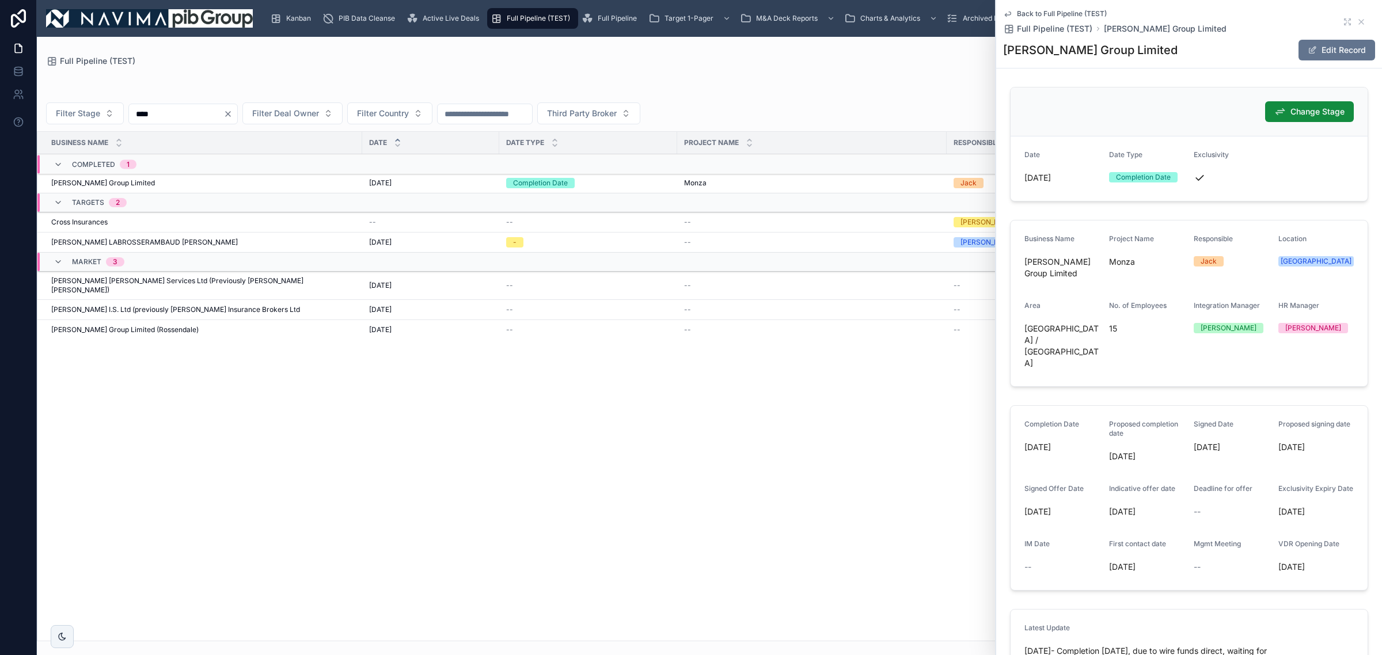
click at [442, 9] on div "Active Live Deals" at bounding box center [445, 18] width 77 height 18
